Goal: Navigation & Orientation: Find specific page/section

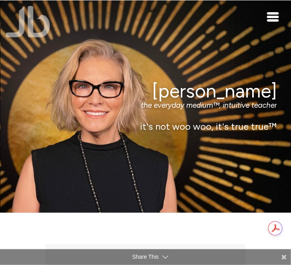
click at [274, 19] on span "Toggle navigation" at bounding box center [273, 20] width 12 height 2
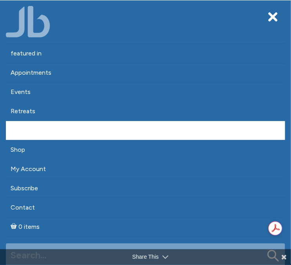
click at [21, 128] on link "About" at bounding box center [146, 130] width 280 height 19
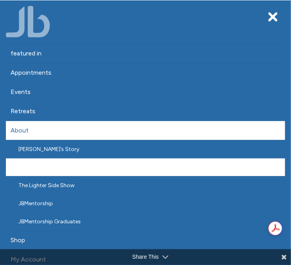
click at [42, 169] on link "JB Team" at bounding box center [146, 167] width 280 height 18
